Goal: Information Seeking & Learning: Learn about a topic

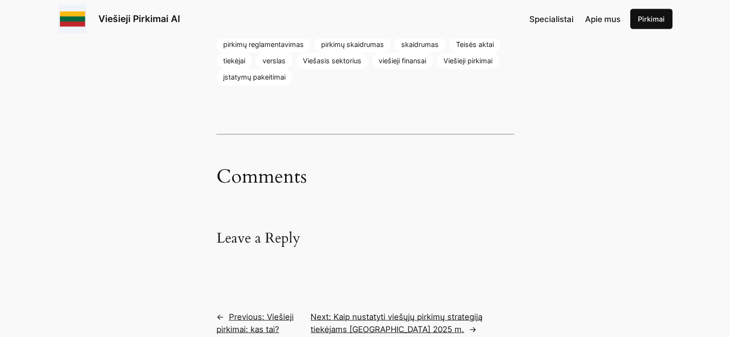
scroll to position [5722, 0]
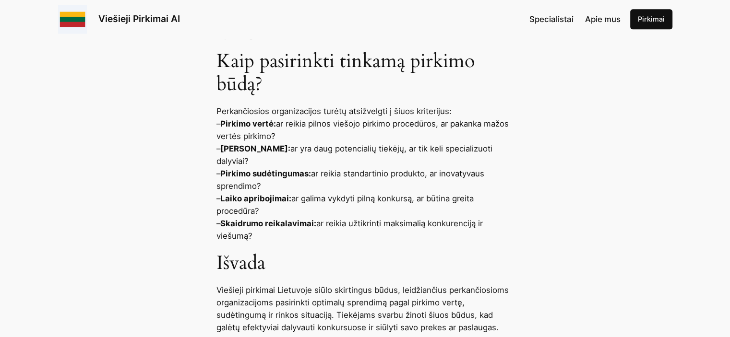
scroll to position [1241, 0]
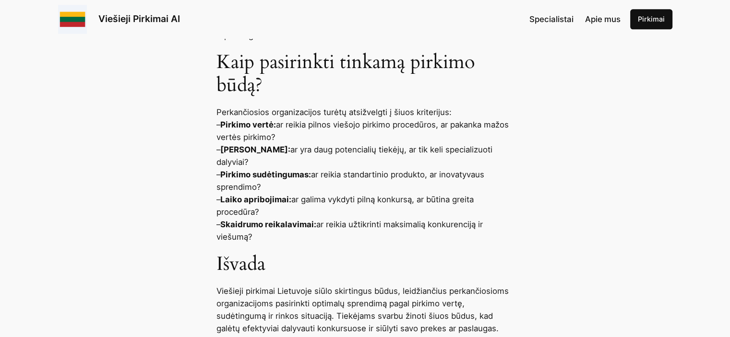
click at [602, 16] on span "Apie mus" at bounding box center [602, 19] width 35 height 10
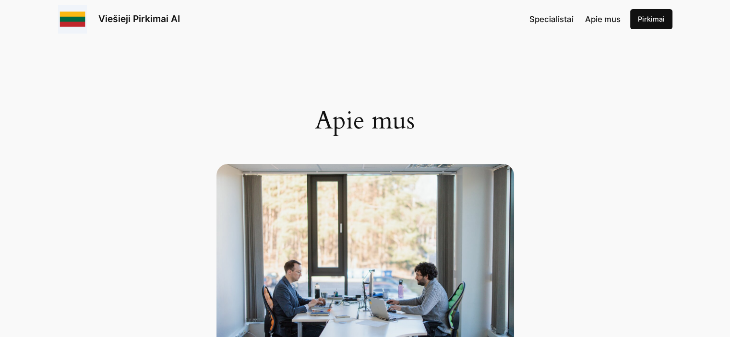
click at [551, 22] on span "Specialistai" at bounding box center [551, 19] width 44 height 10
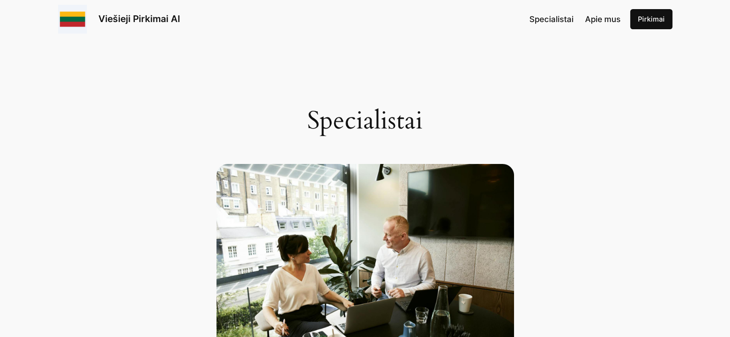
click at [603, 19] on span "Apie mus" at bounding box center [602, 19] width 35 height 10
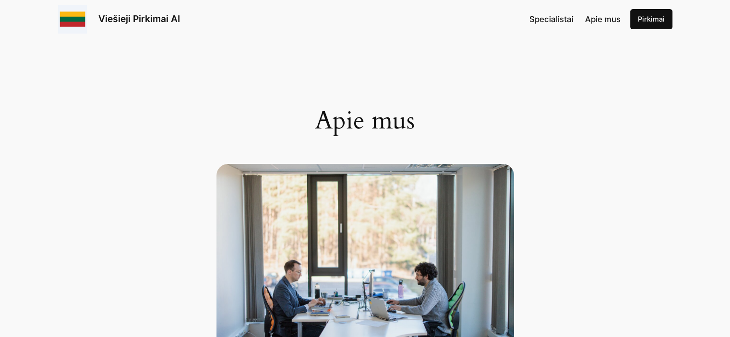
click at [654, 16] on link "Pirkimai" at bounding box center [651, 19] width 42 height 20
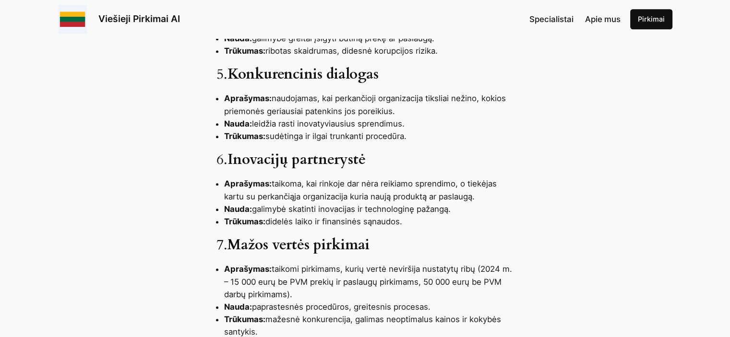
scroll to position [711, 0]
